Goal: Navigation & Orientation: Find specific page/section

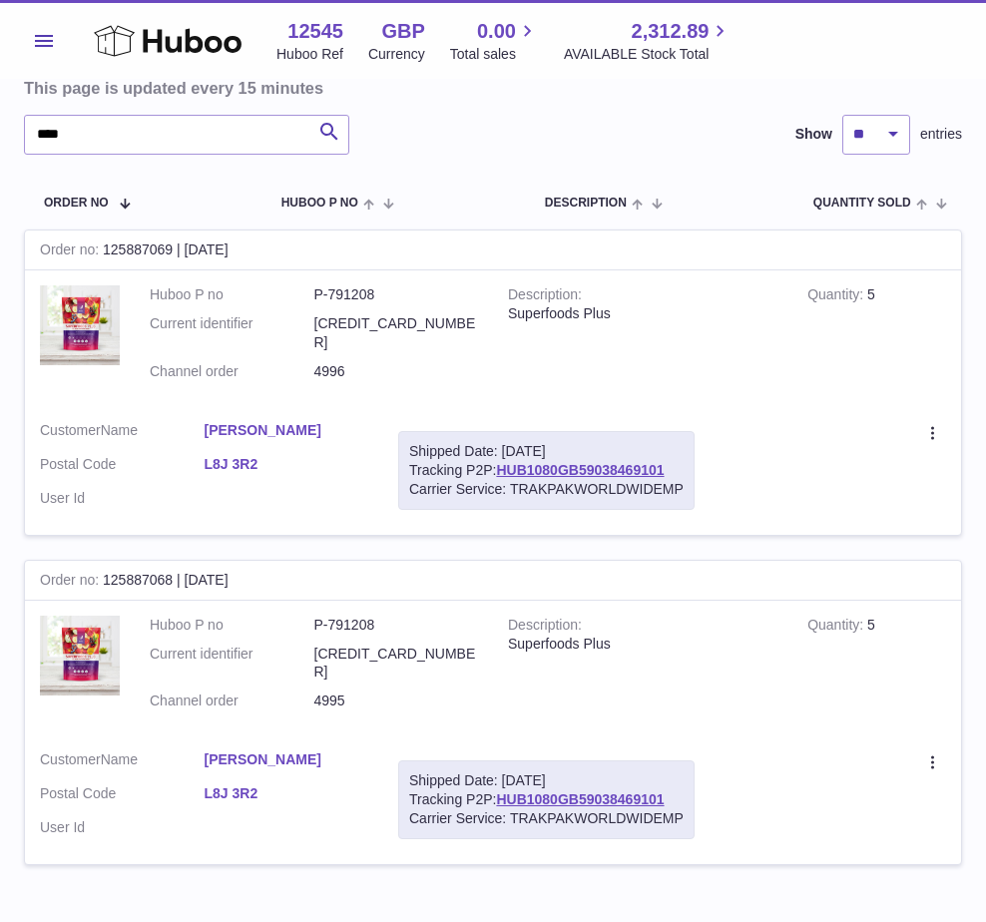
click at [40, 43] on span "Menu" at bounding box center [44, 41] width 18 height 12
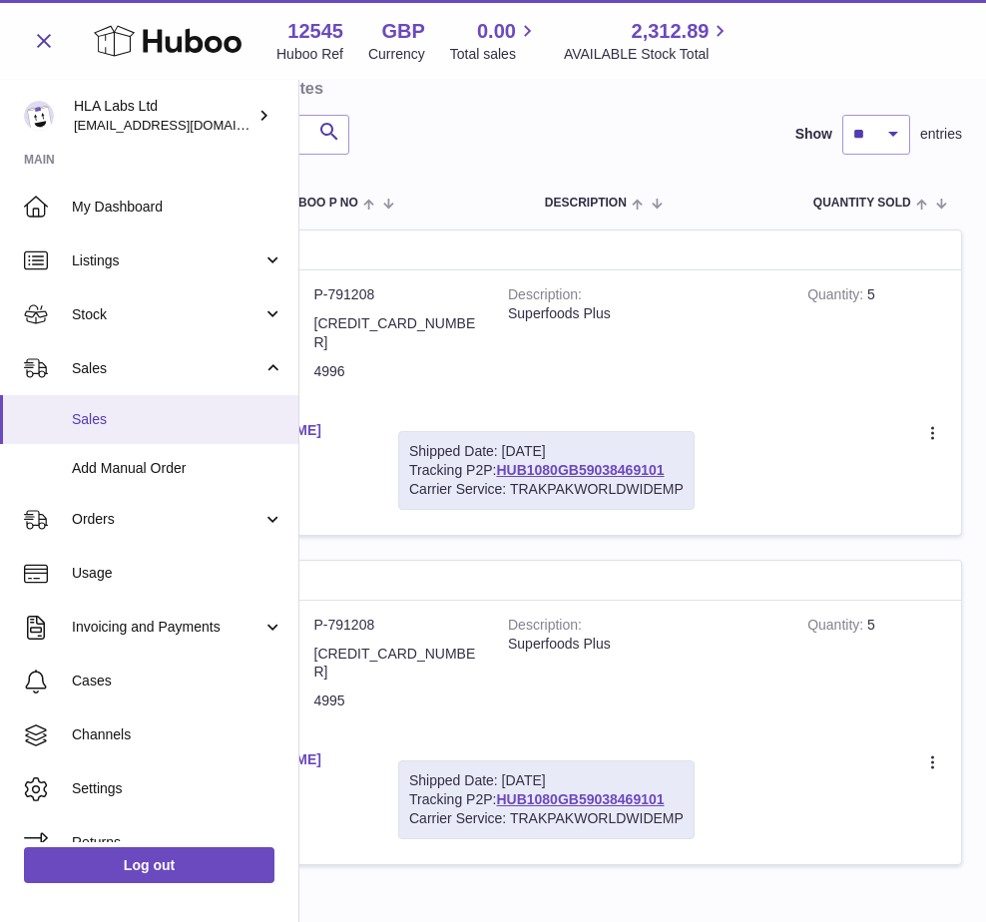
click at [96, 418] on span "Sales" at bounding box center [177, 419] width 211 height 19
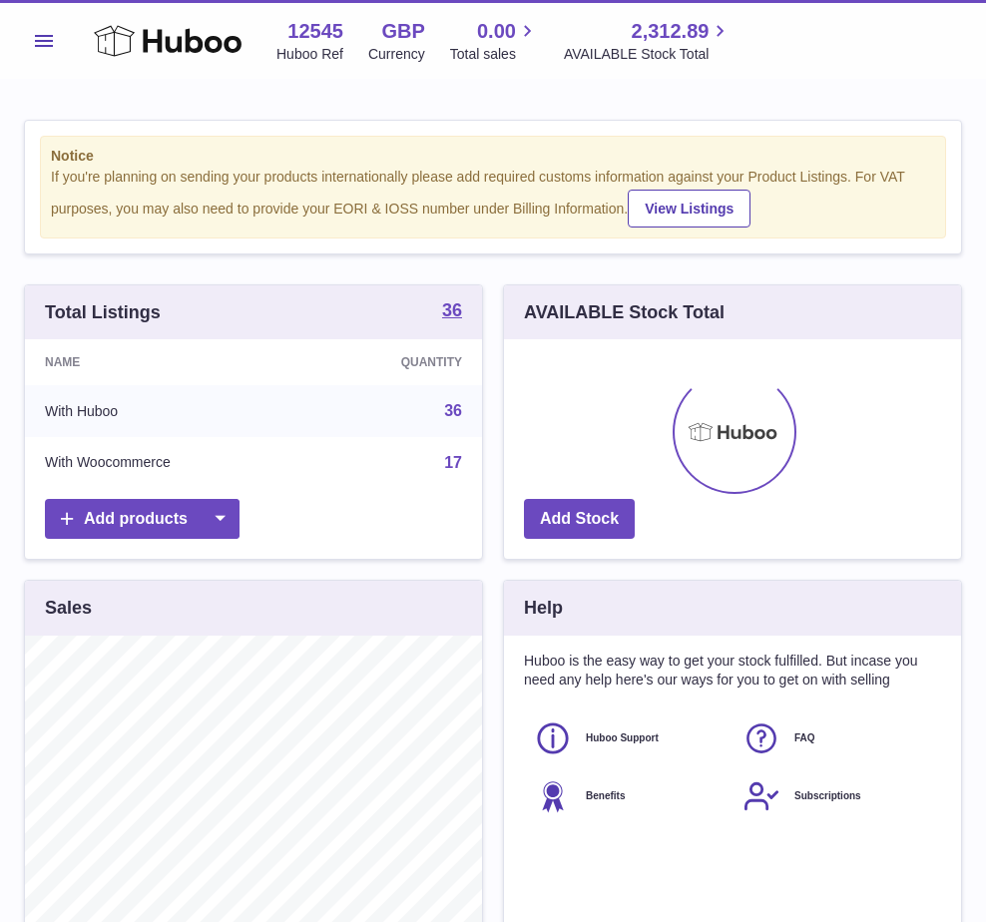
scroll to position [311, 457]
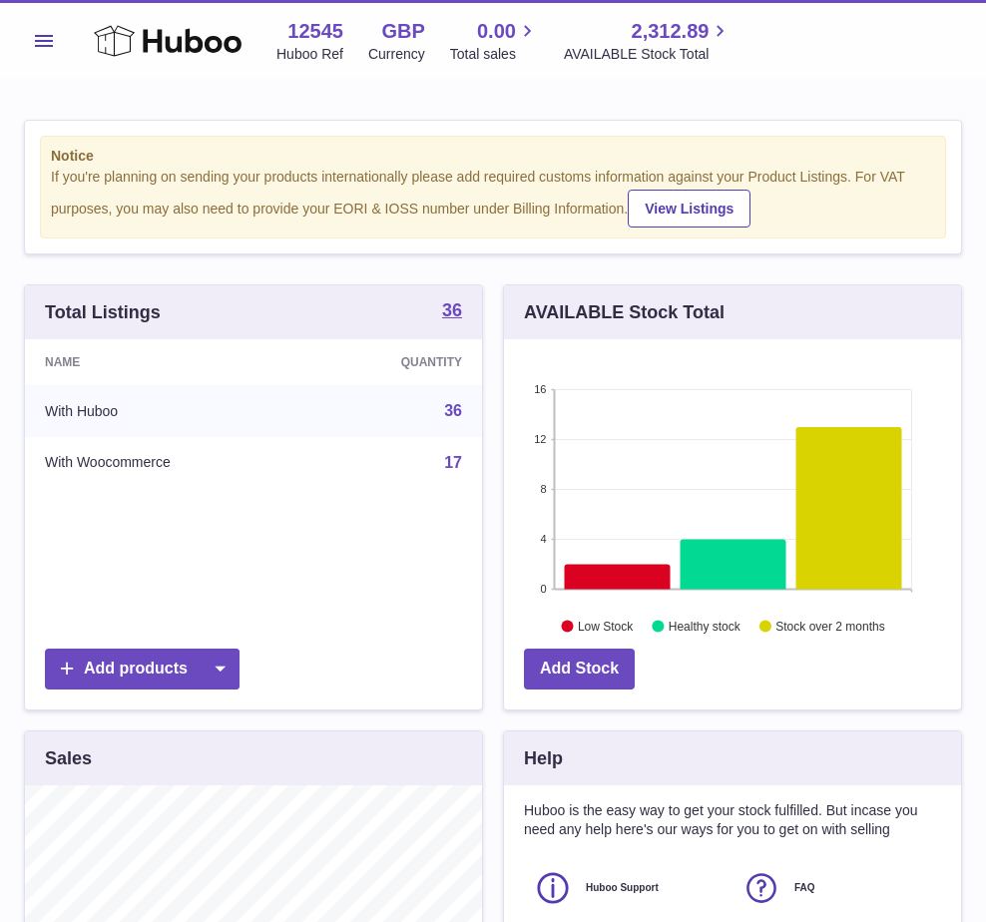
click at [54, 54] on button "Menu" at bounding box center [44, 41] width 40 height 40
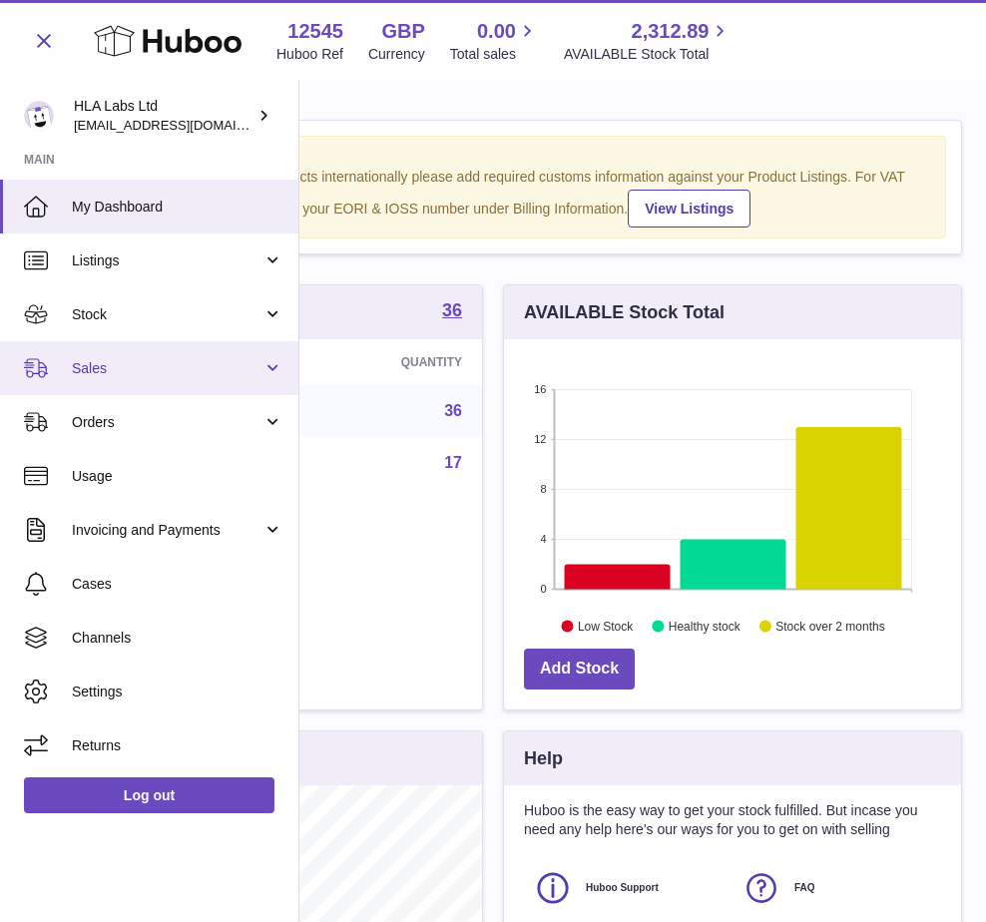
click at [127, 369] on span "Sales" at bounding box center [167, 368] width 191 height 19
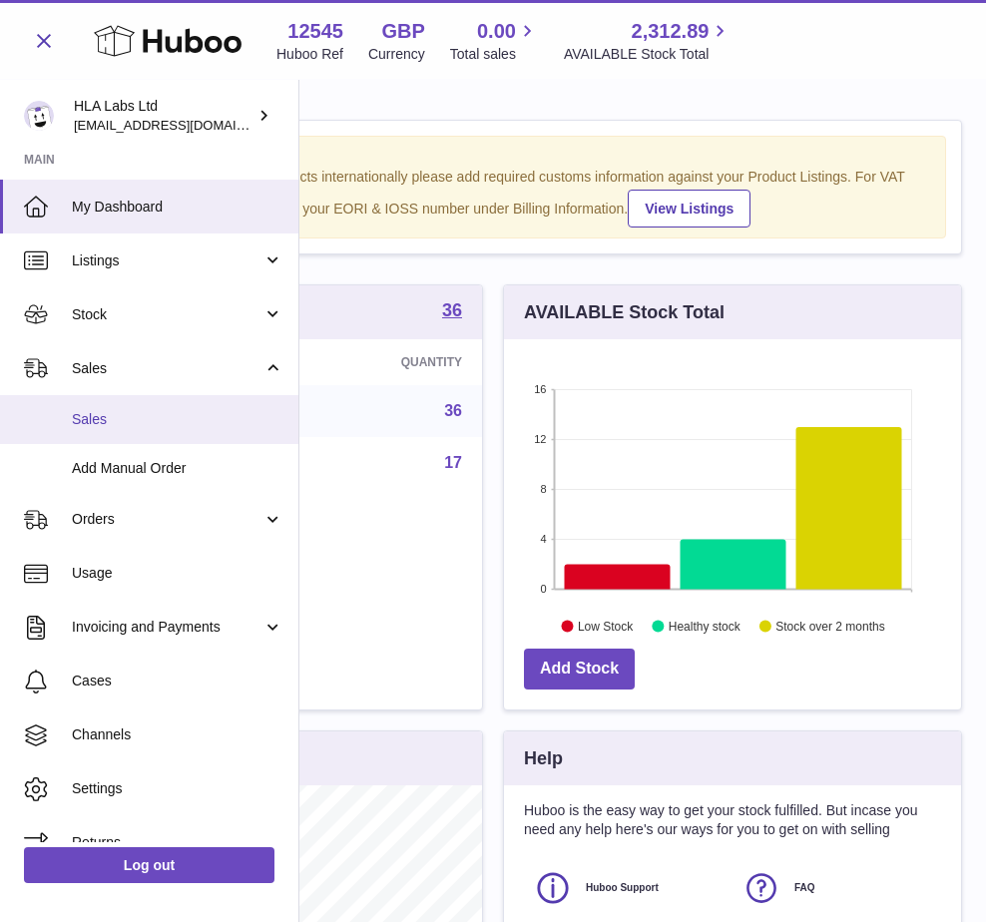
click at [99, 421] on span "Sales" at bounding box center [177, 419] width 211 height 19
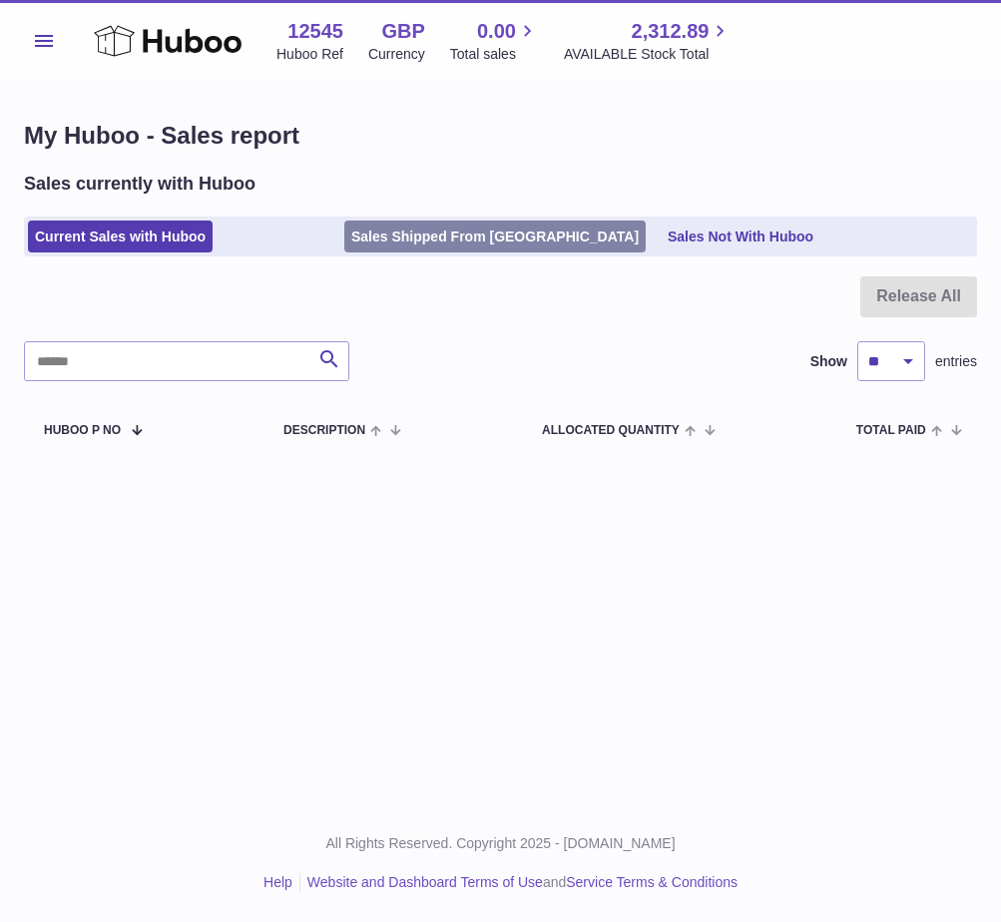
click at [406, 231] on link "Sales Shipped From [GEOGRAPHIC_DATA]" at bounding box center [494, 236] width 301 height 33
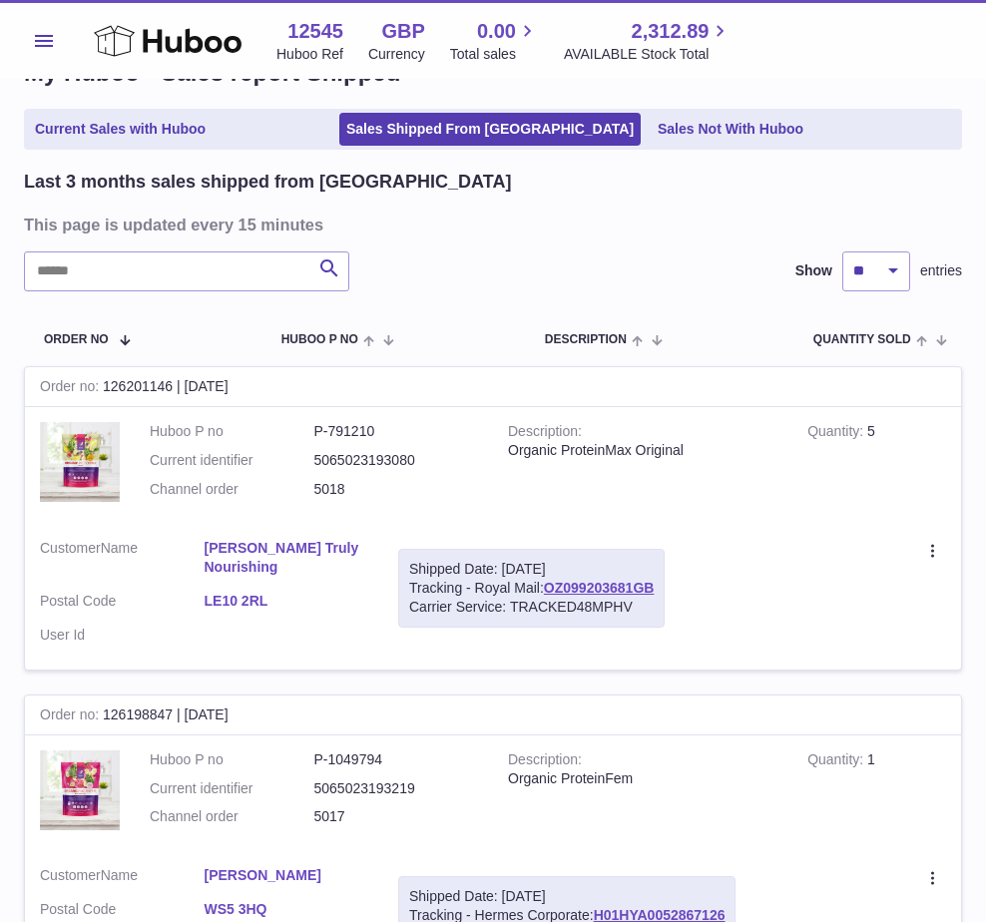
scroll to position [100, 0]
